Goal: Find specific page/section: Find specific page/section

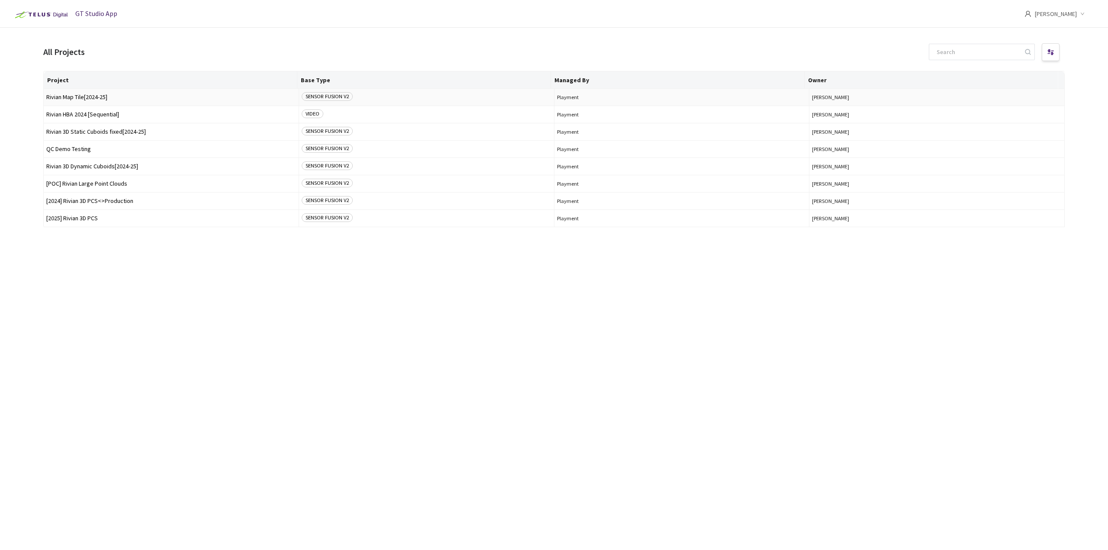
click at [137, 95] on span "Rivian Map Tile[2024-25]" at bounding box center [171, 97] width 250 height 6
